Goal: Transaction & Acquisition: Purchase product/service

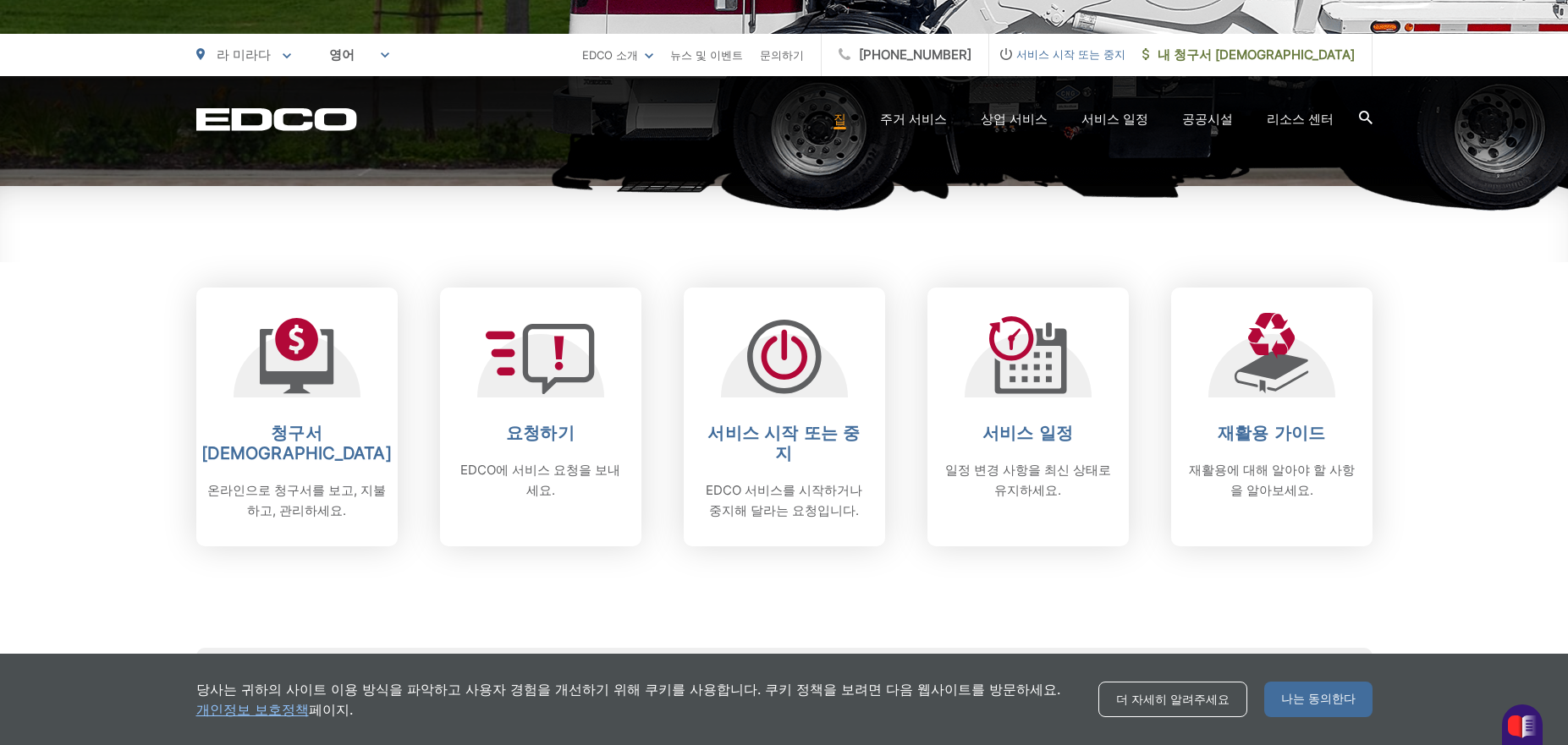
scroll to position [589, 0]
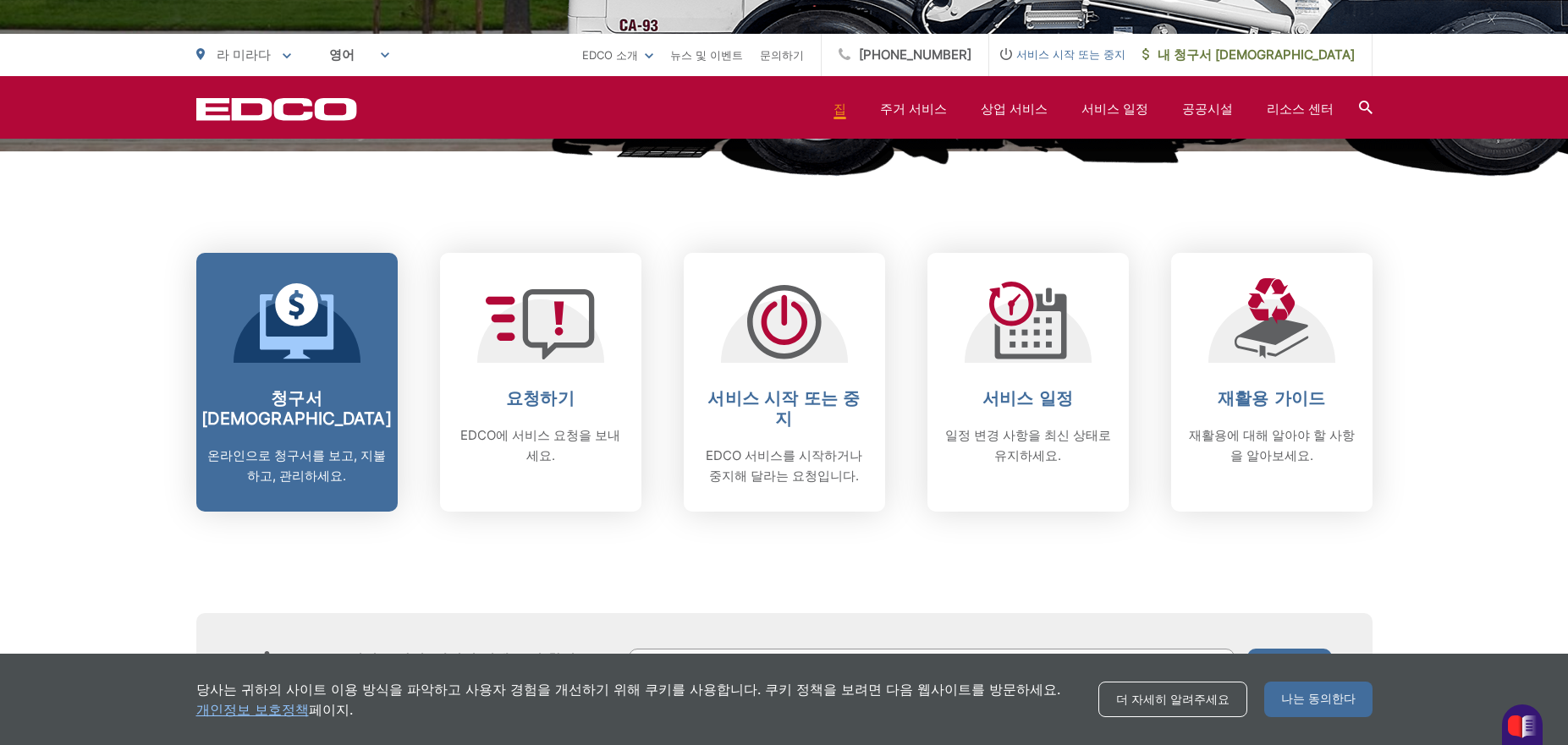
click at [322, 402] on font "청구서 [DEMOGRAPHIC_DATA]" at bounding box center [296, 408] width 190 height 41
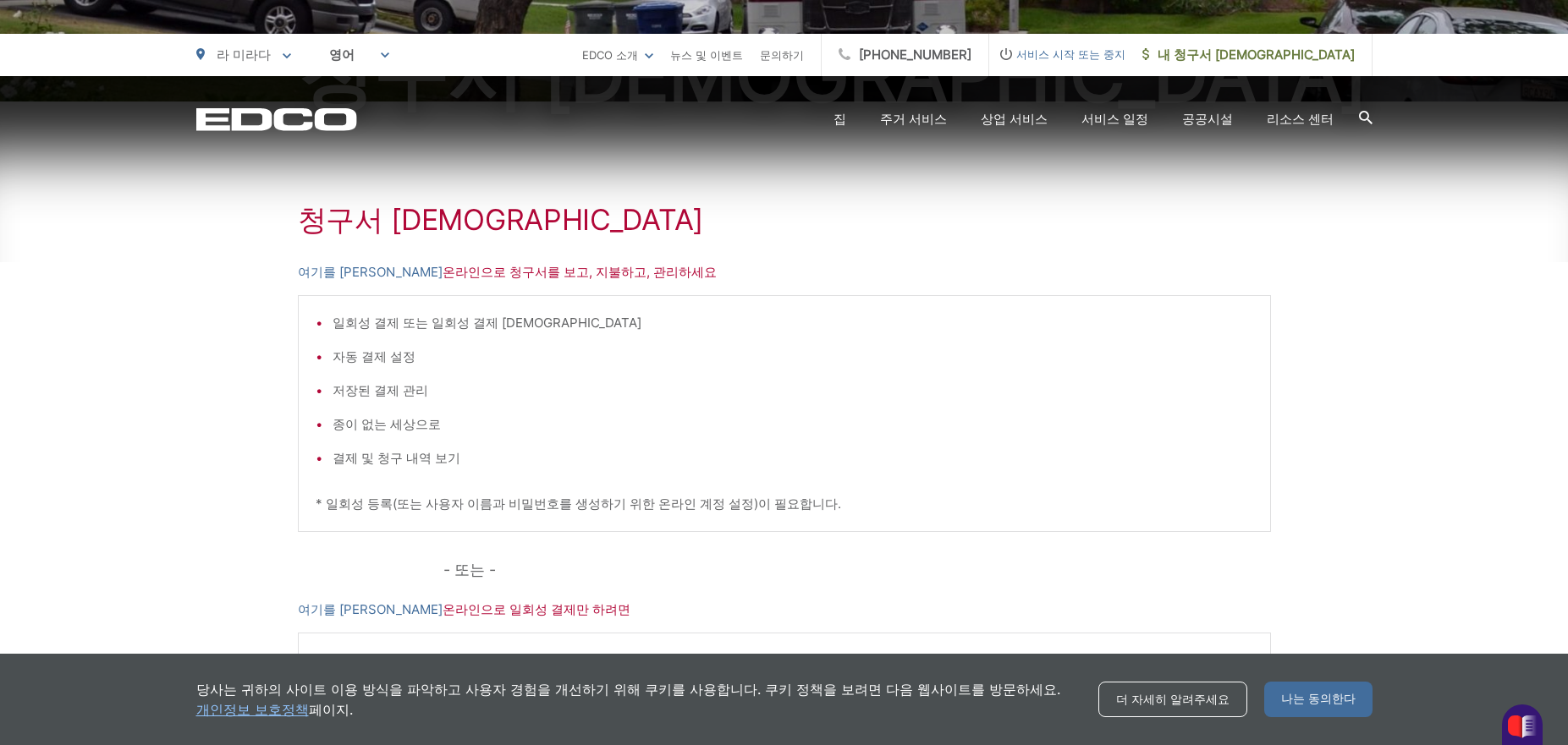
scroll to position [240, 0]
click at [342, 268] on font "여기를 클릭하세요" at bounding box center [370, 269] width 145 height 16
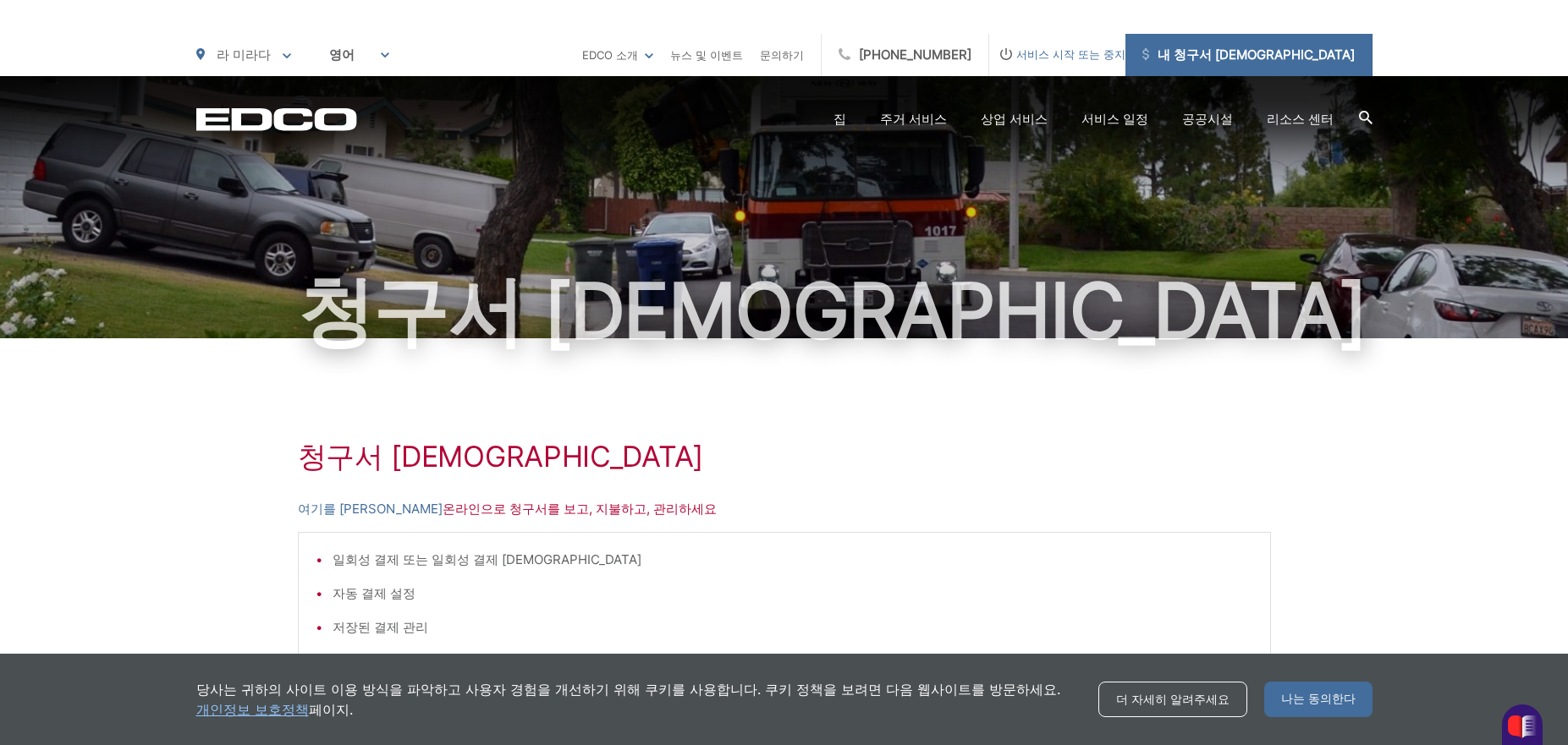
click at [1336, 52] on font "내 청구서 [DEMOGRAPHIC_DATA]" at bounding box center [1256, 55] width 197 height 16
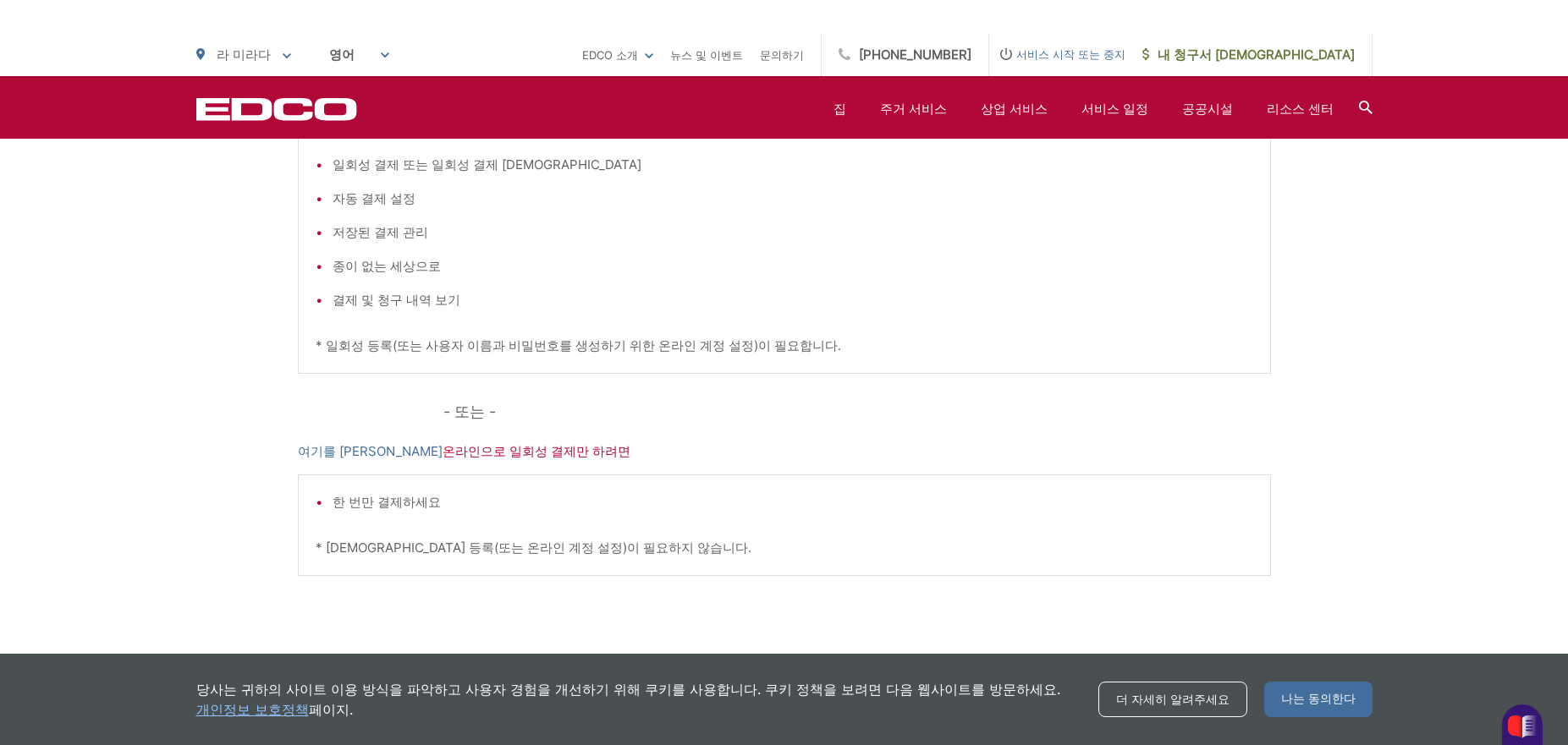
scroll to position [399, 0]
click at [343, 445] on font "여기를 클릭하세요" at bounding box center [370, 447] width 145 height 16
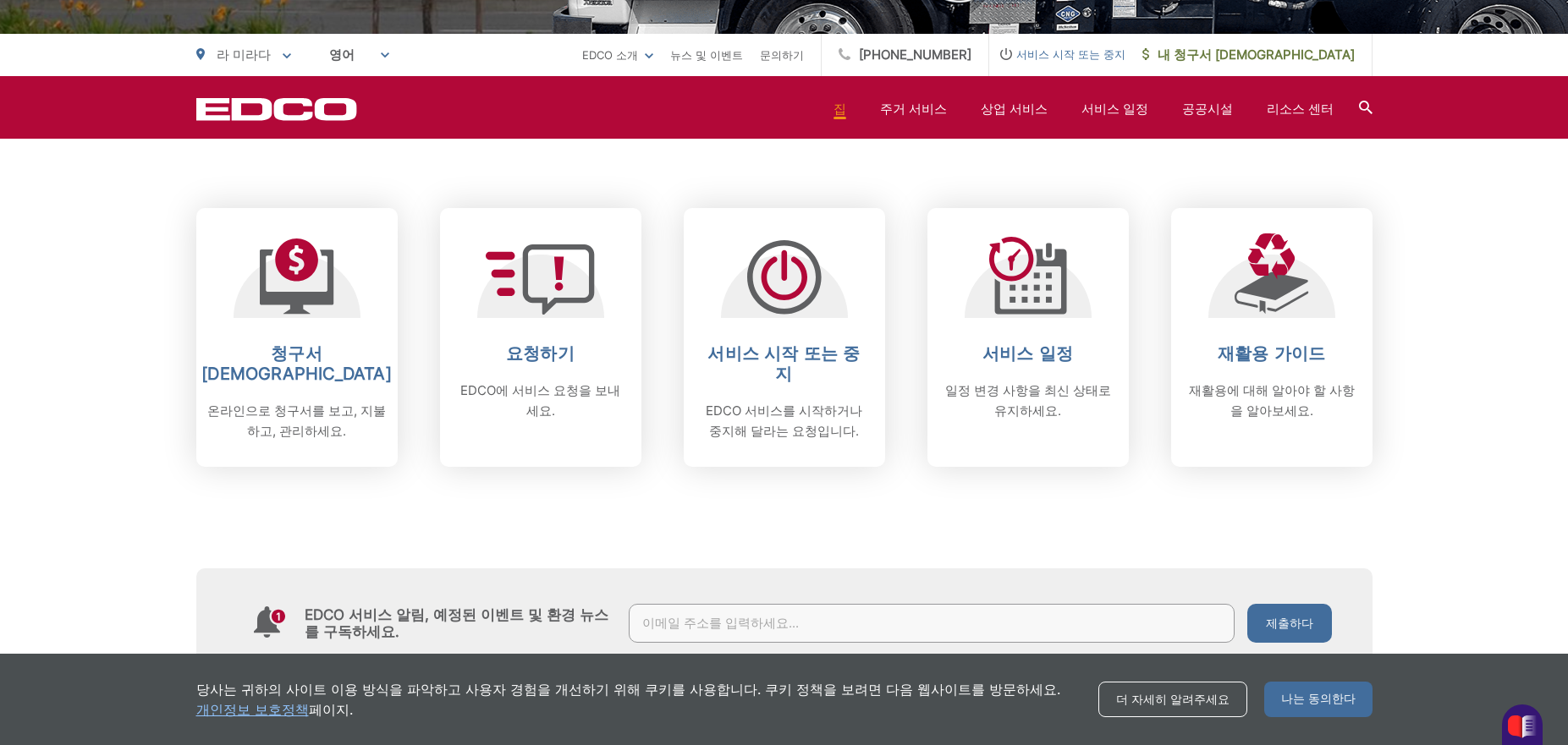
scroll to position [733, 0]
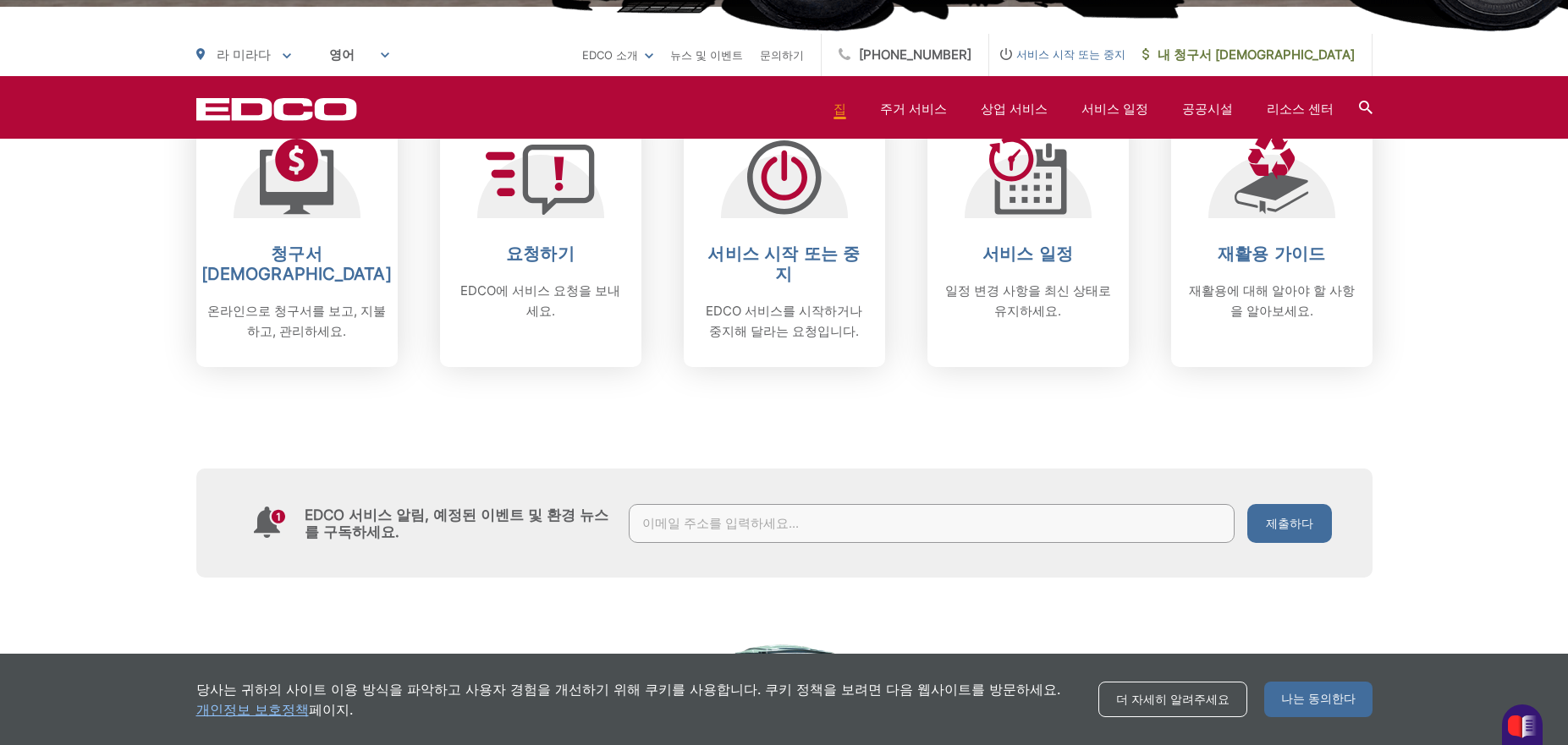
click at [1121, 557] on div "EDCO 서비스 알림, 예정된 이벤트 및 환경 뉴스를 구독하세요. 제출하다" at bounding box center [784, 522] width 1176 height 109
drag, startPoint x: 1136, startPoint y: 413, endPoint x: 1219, endPoint y: 354, distance: 101.8
click at [1155, 404] on div "EDCO 서비스 알림, 예정된 이벤트 및 환경 뉴스를 구독하세요. 제출하다" at bounding box center [784, 473] width 1176 height 211
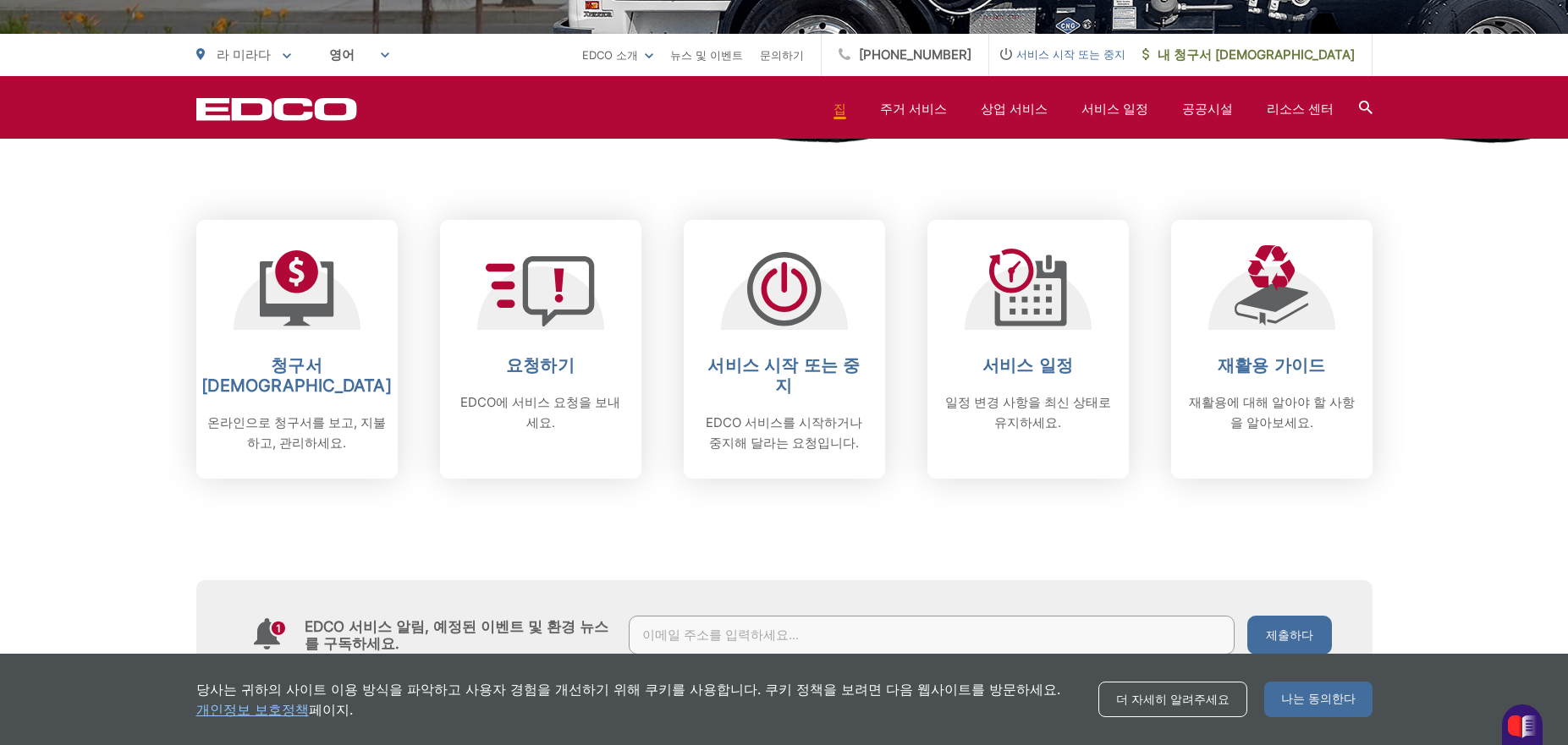
scroll to position [647, 0]
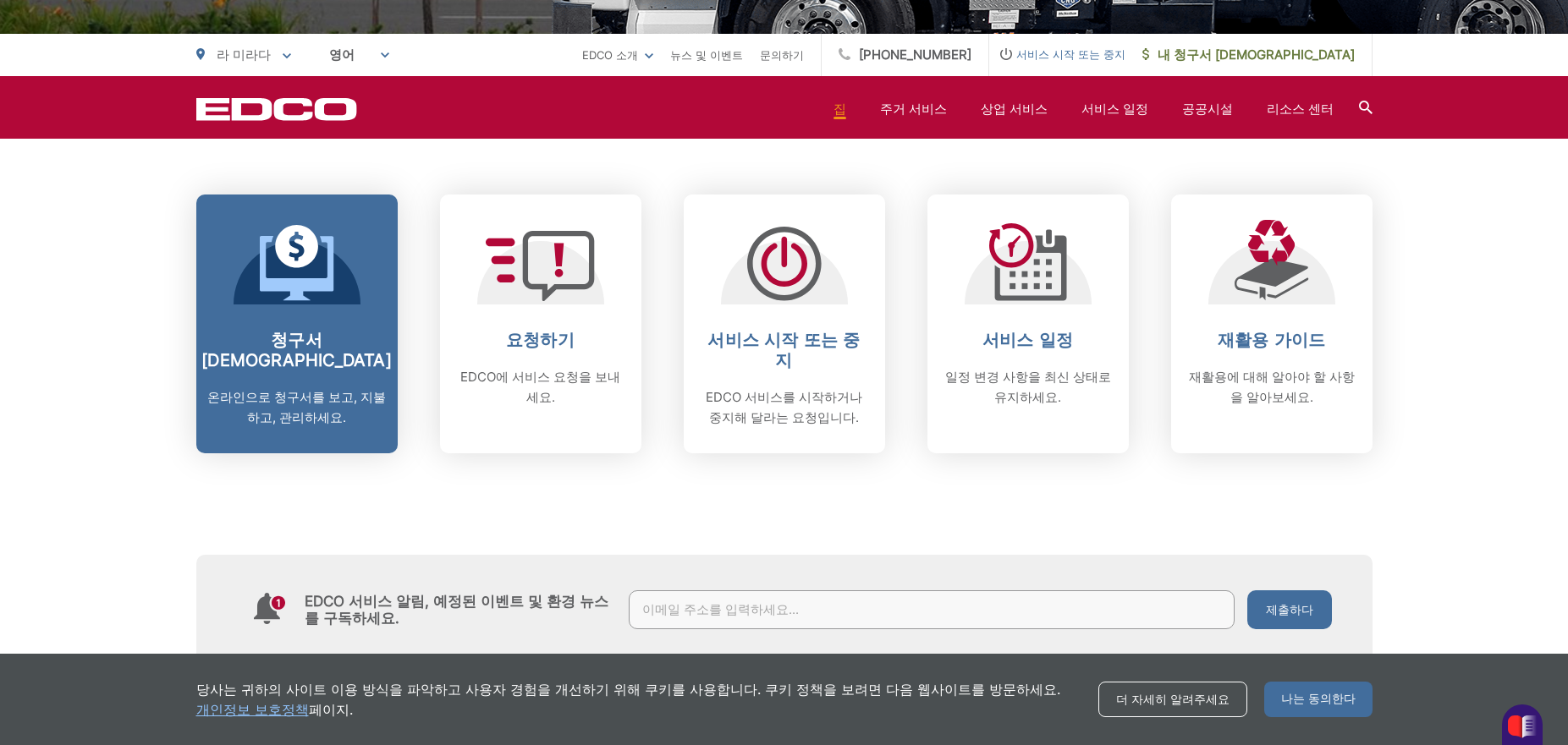
click at [308, 328] on link "청구서 지불 온라인으로 청구서를 보고, 지불하고, 관리하세요." at bounding box center [296, 323] width 201 height 259
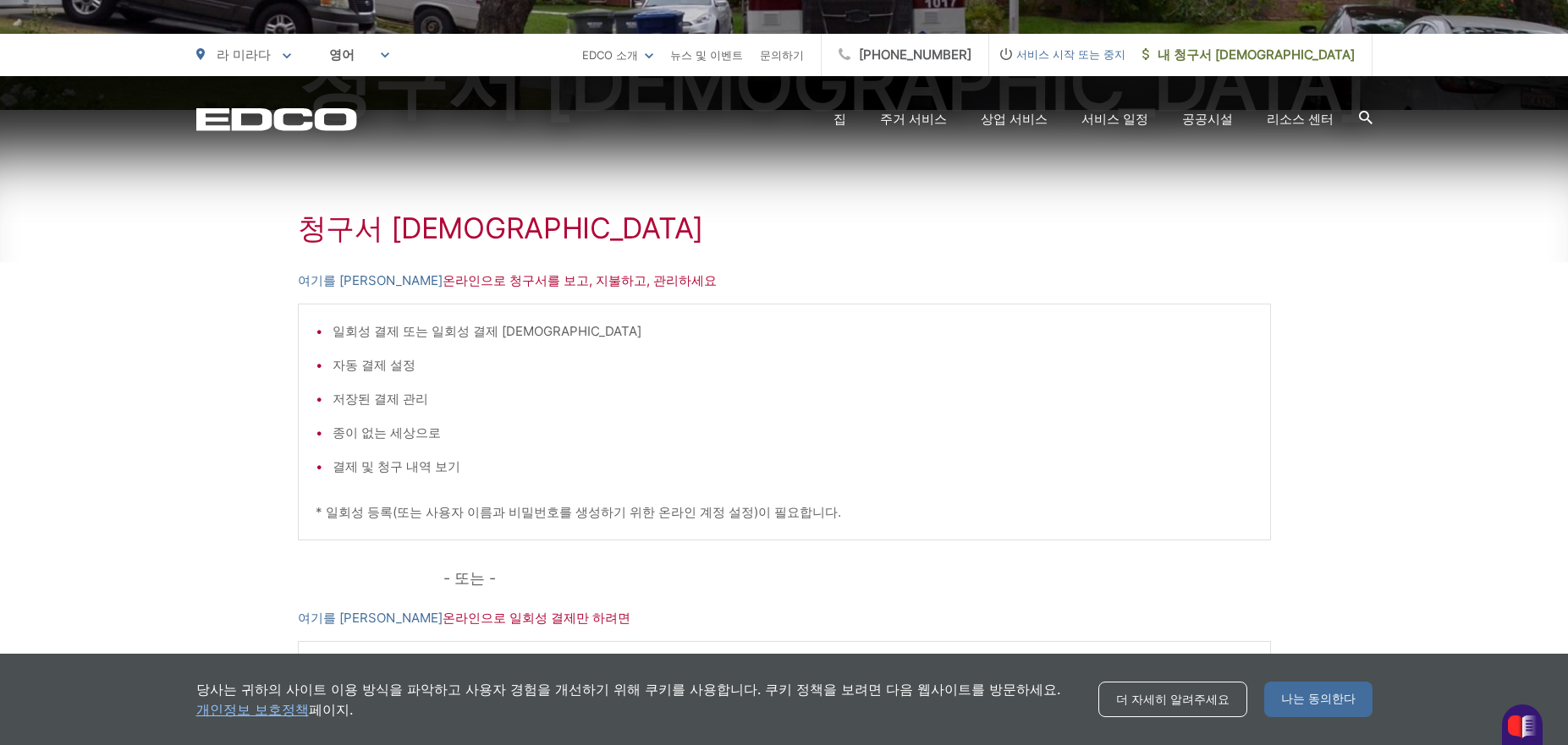
scroll to position [235, 0]
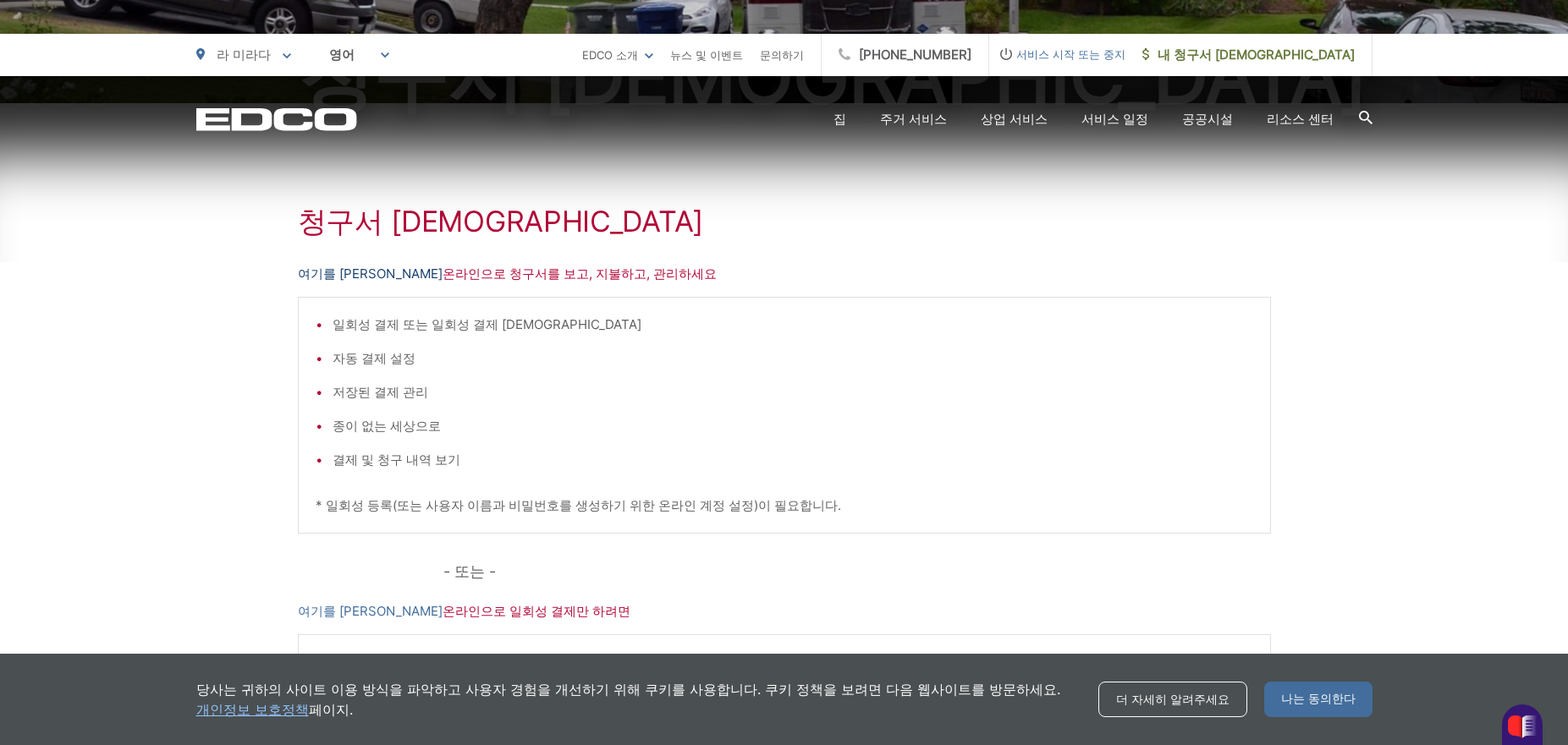
click at [352, 268] on font "여기를 [PERSON_NAME]" at bounding box center [370, 274] width 145 height 16
click at [1318, 50] on font "내 청구서 [DEMOGRAPHIC_DATA]" at bounding box center [1256, 55] width 197 height 16
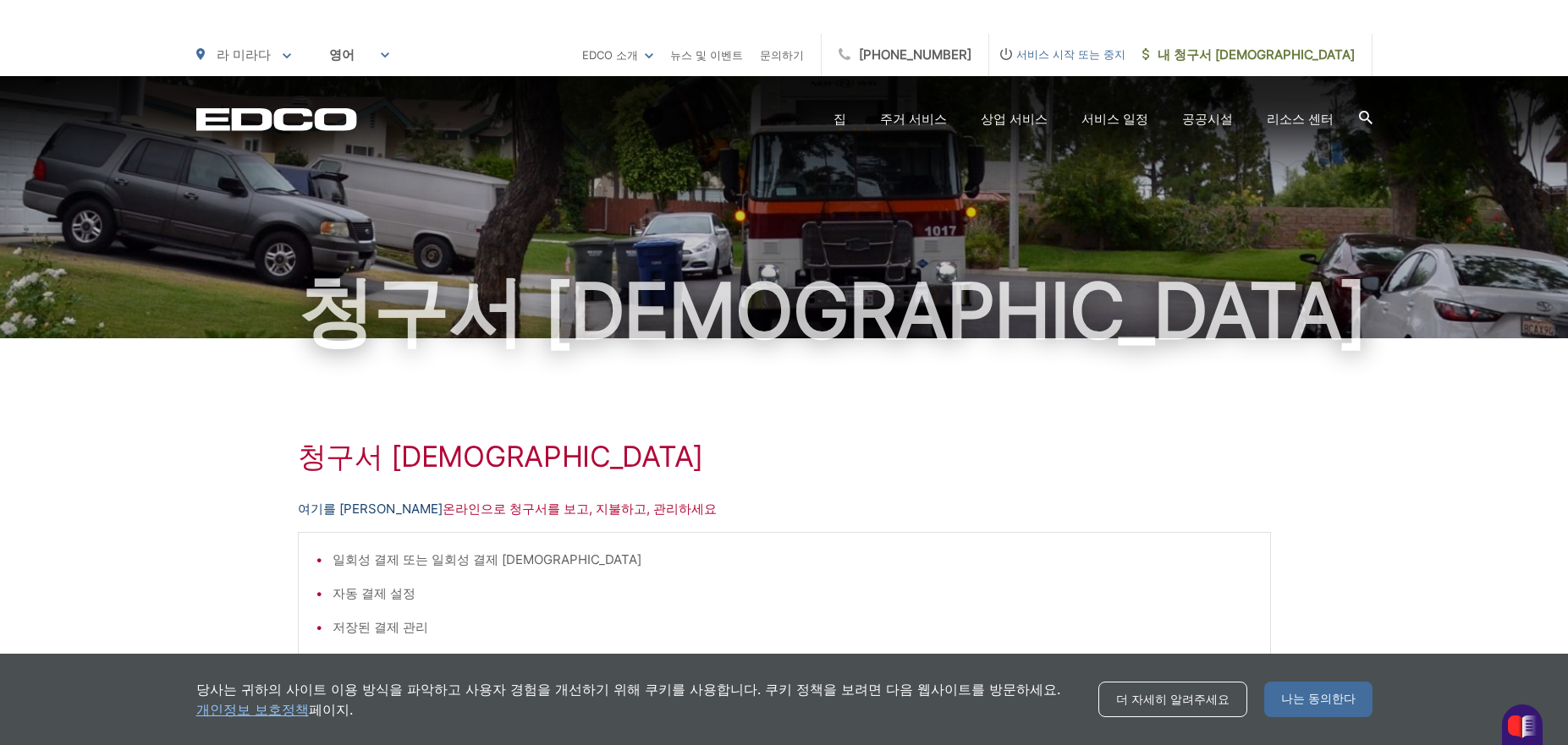
click at [335, 506] on font "여기를 [PERSON_NAME]" at bounding box center [370, 509] width 145 height 16
